Goal: Task Accomplishment & Management: Complete application form

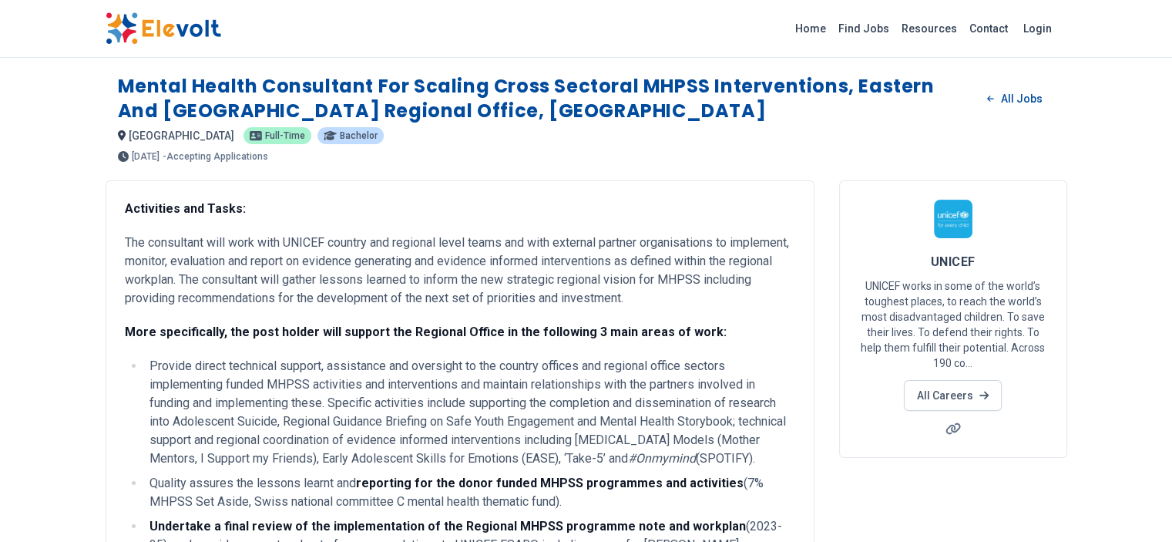
click at [1002, 380] on link "All Careers" at bounding box center [953, 395] width 98 height 31
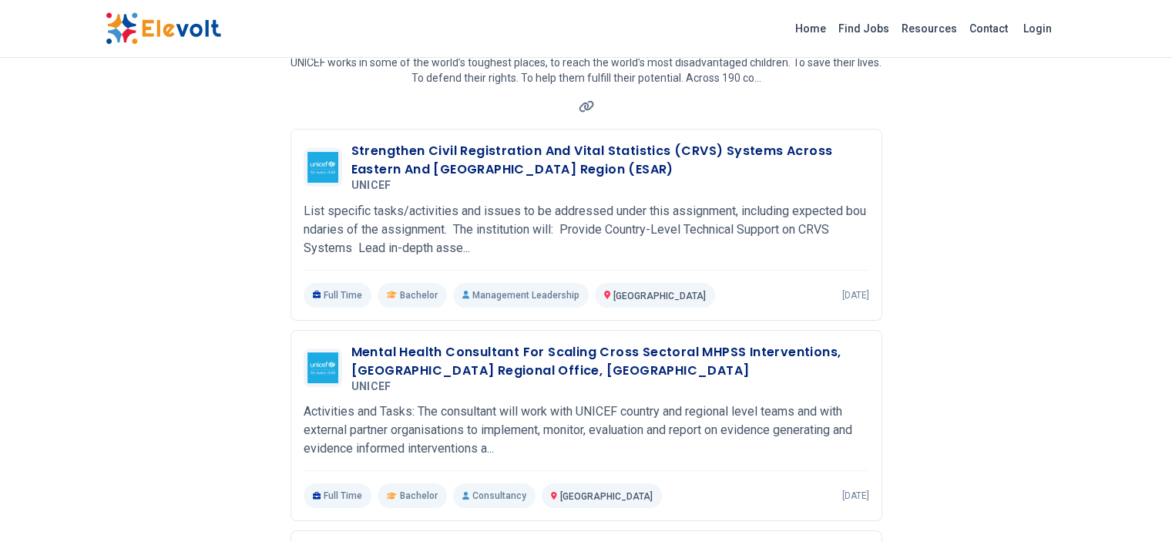
scroll to position [132, 0]
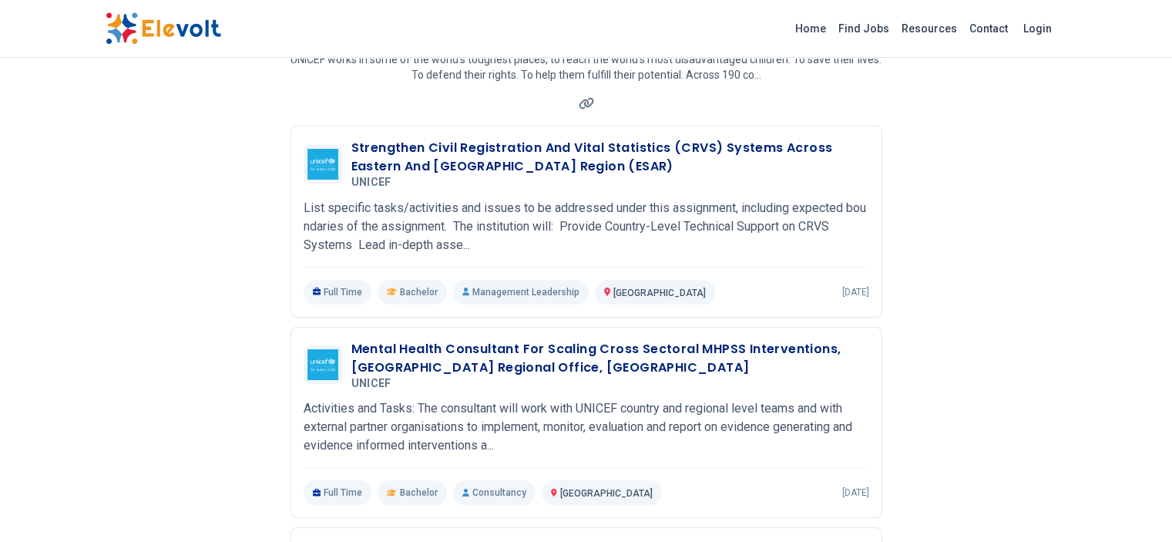
click at [613, 340] on h3 "Mental Health Consultant For Scaling Cross Sectoral MHPSS Interventions, [GEOGR…" at bounding box center [610, 358] width 518 height 37
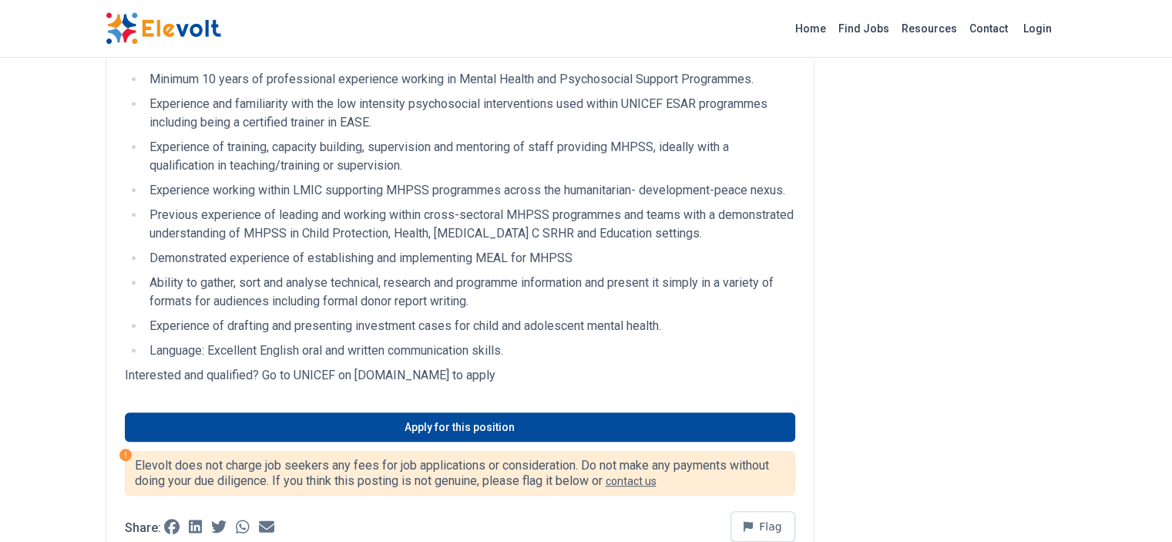
scroll to position [729, 0]
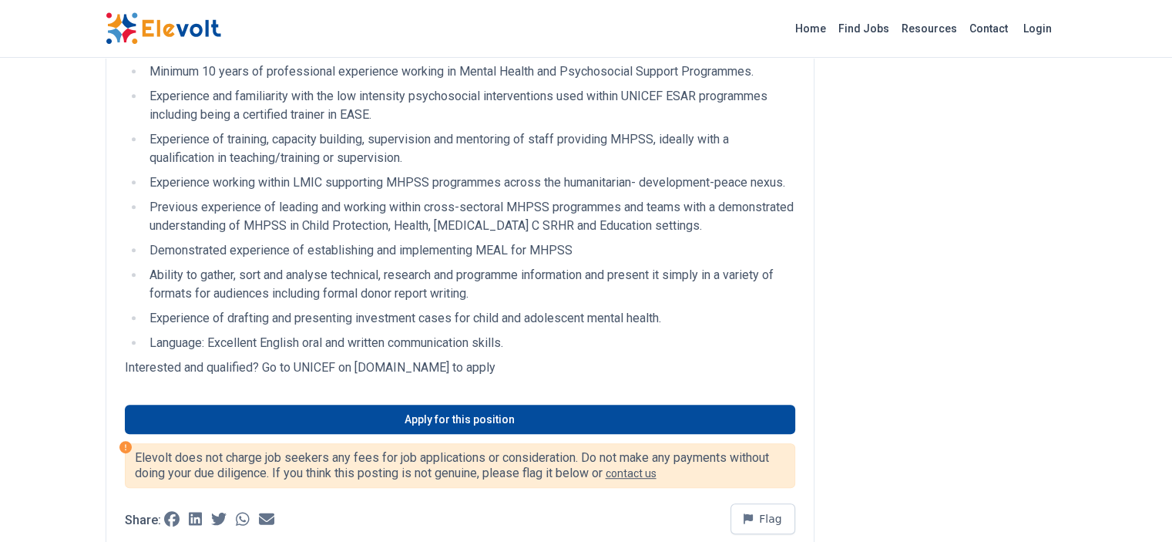
click at [425, 404] on link "Apply for this position" at bounding box center [460, 418] width 670 height 29
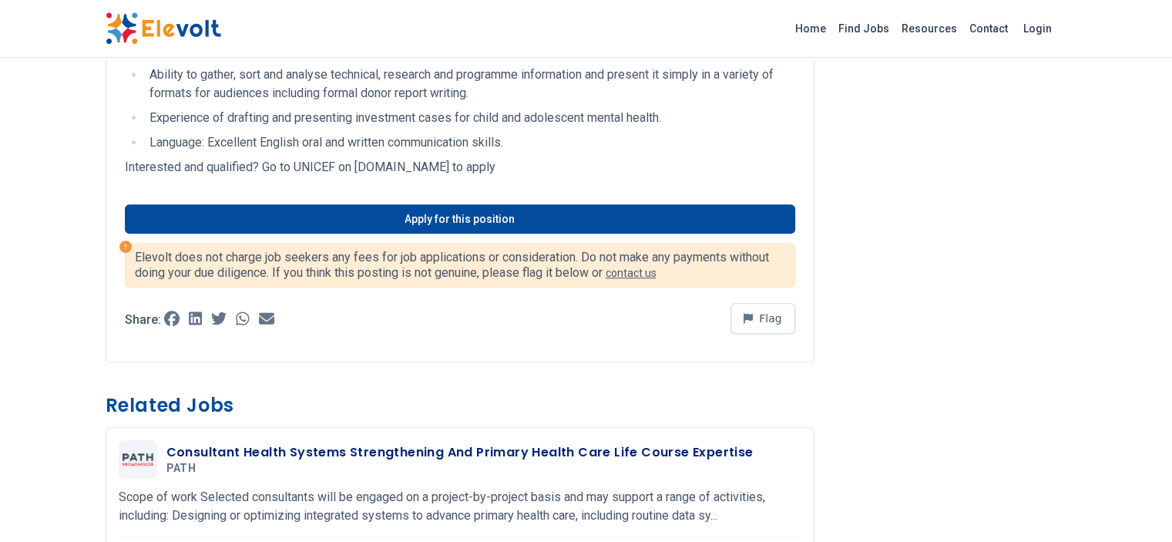
scroll to position [931, 0]
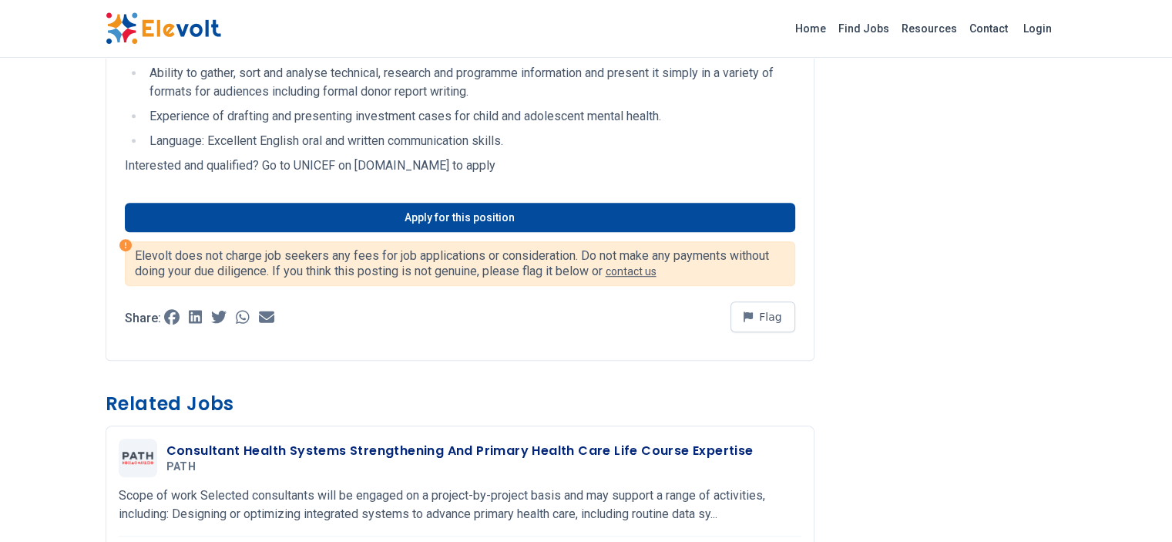
click at [419, 203] on link "Apply for this position" at bounding box center [460, 217] width 670 height 29
